Goal: Information Seeking & Learning: Learn about a topic

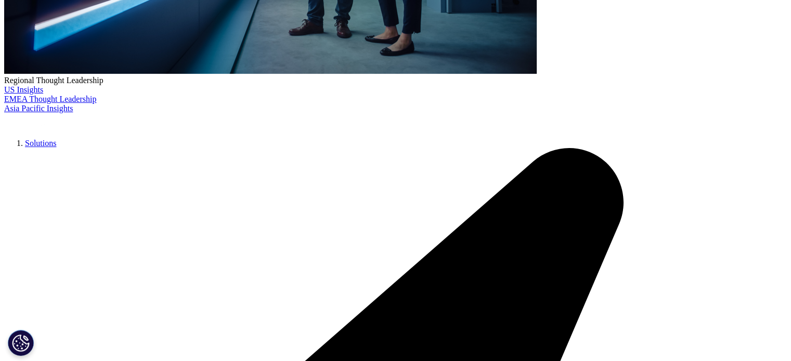
scroll to position [443, 0]
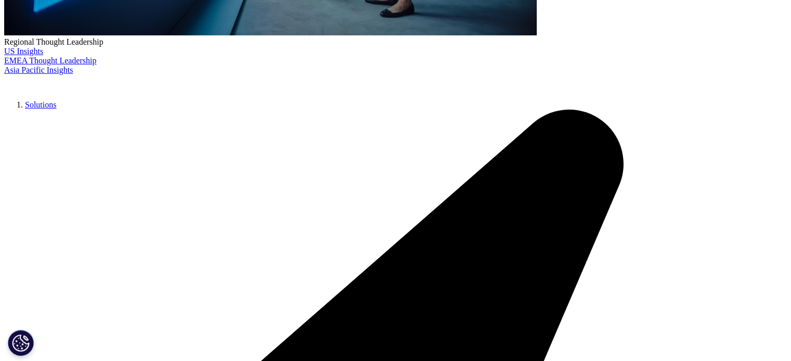
drag, startPoint x: 192, startPoint y: 203, endPoint x: 312, endPoint y: 195, distance: 120.4
copy div "Lore-ipsumdo sitametcons adip elitseddoei temporinci ut lab etdolo’m aliq en ad…"
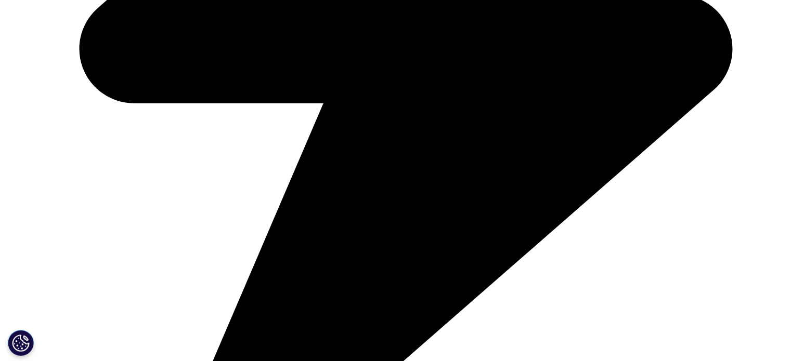
scroll to position [922, 0]
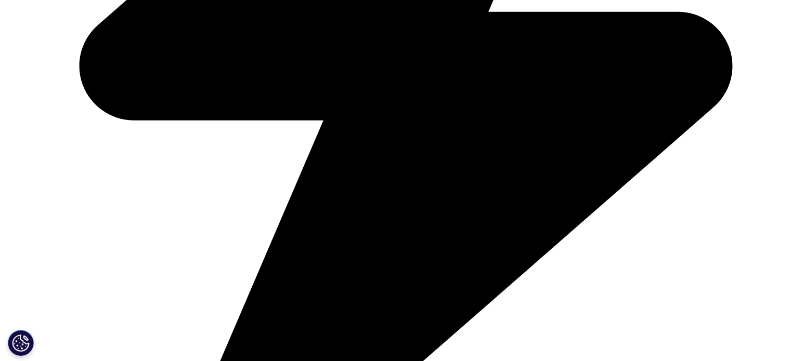
drag, startPoint x: 537, startPoint y: 289, endPoint x: 185, endPoint y: 82, distance: 409.0
copy div "Loremipsum dolo-sitam consect (ADI) eli, seddoei, te inc-utlaboreetdolo. Mag al…"
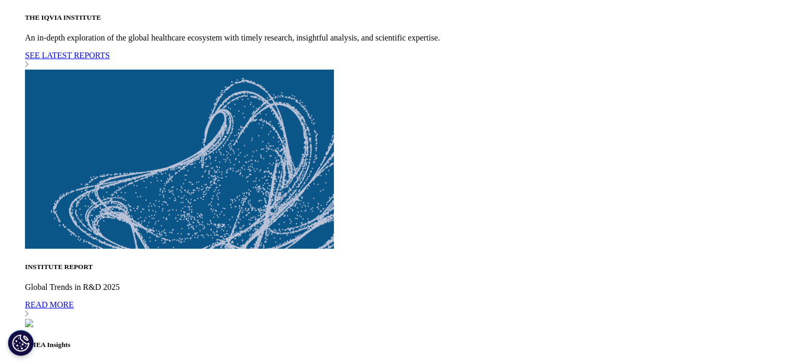
scroll to position [3230, 0]
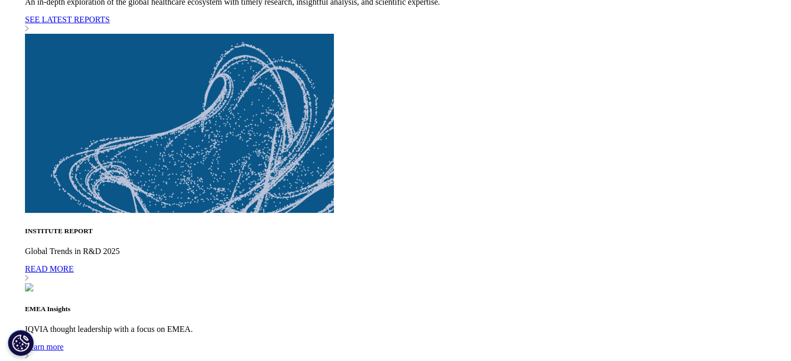
drag, startPoint x: 193, startPoint y: 19, endPoint x: 471, endPoint y: 253, distance: 363.4
copy div "Lore-ipsumdo sitametcons adip elitseddoei temporinci ut lab etdolo’m aliq en ad…"
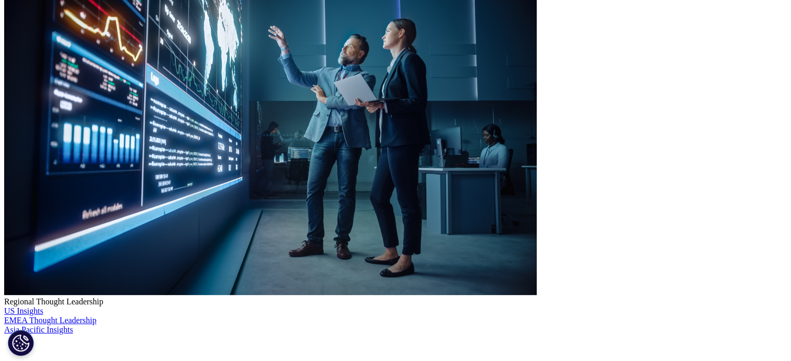
scroll to position [152, 0]
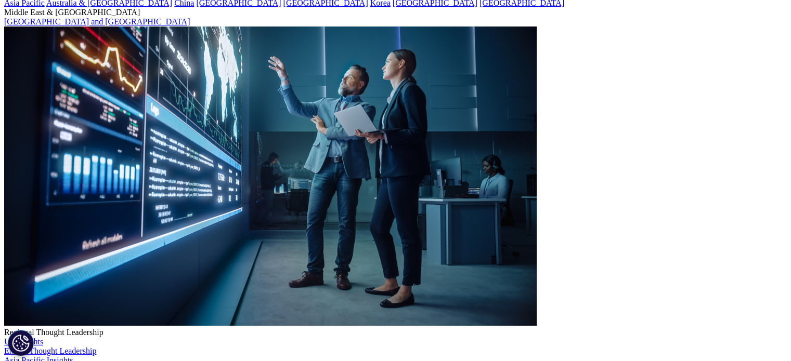
drag, startPoint x: 435, startPoint y: 254, endPoint x: 183, endPoint y: 278, distance: 252.8
copy div "Lore-ipsumdo sitametcons adip elitseddoei temporinci ut lab etdolo’m aliq en ad…"
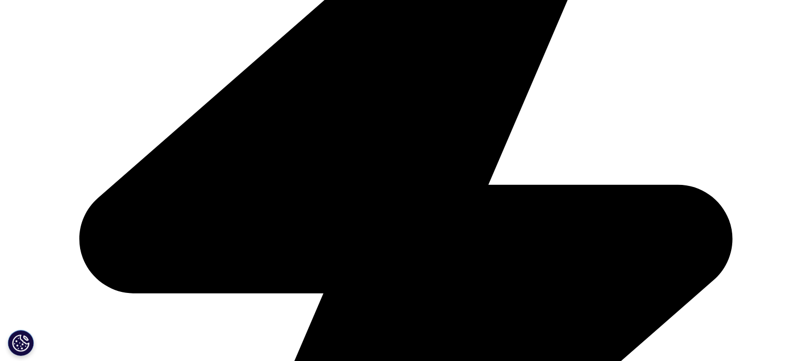
scroll to position [851, 0]
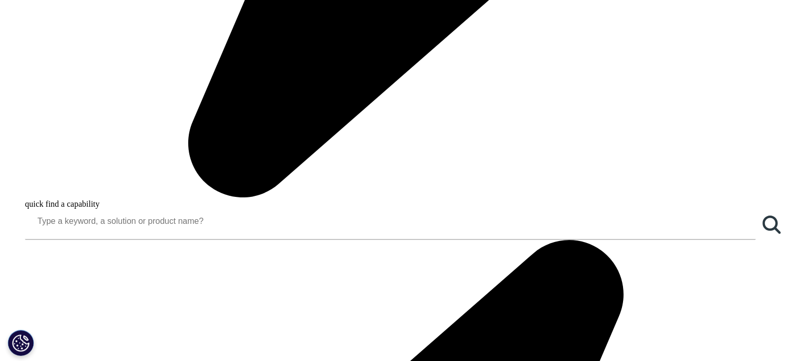
scroll to position [1251, 0]
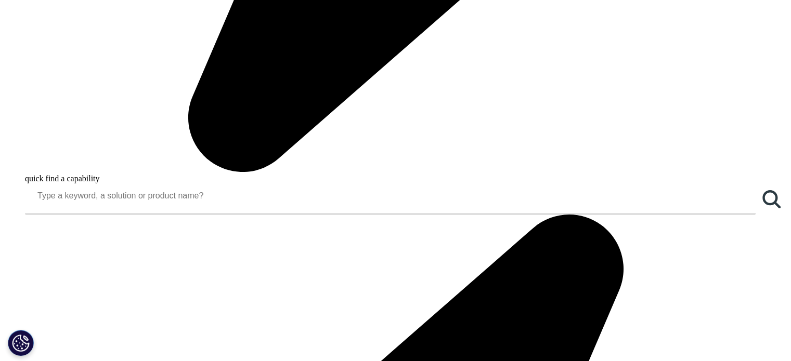
drag, startPoint x: 192, startPoint y: 77, endPoint x: 341, endPoint y: 255, distance: 231.4
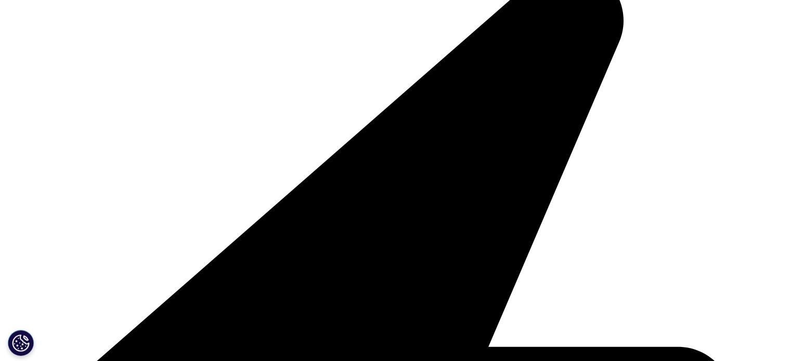
scroll to position [1506, 0]
